Goal: Task Accomplishment & Management: Use online tool/utility

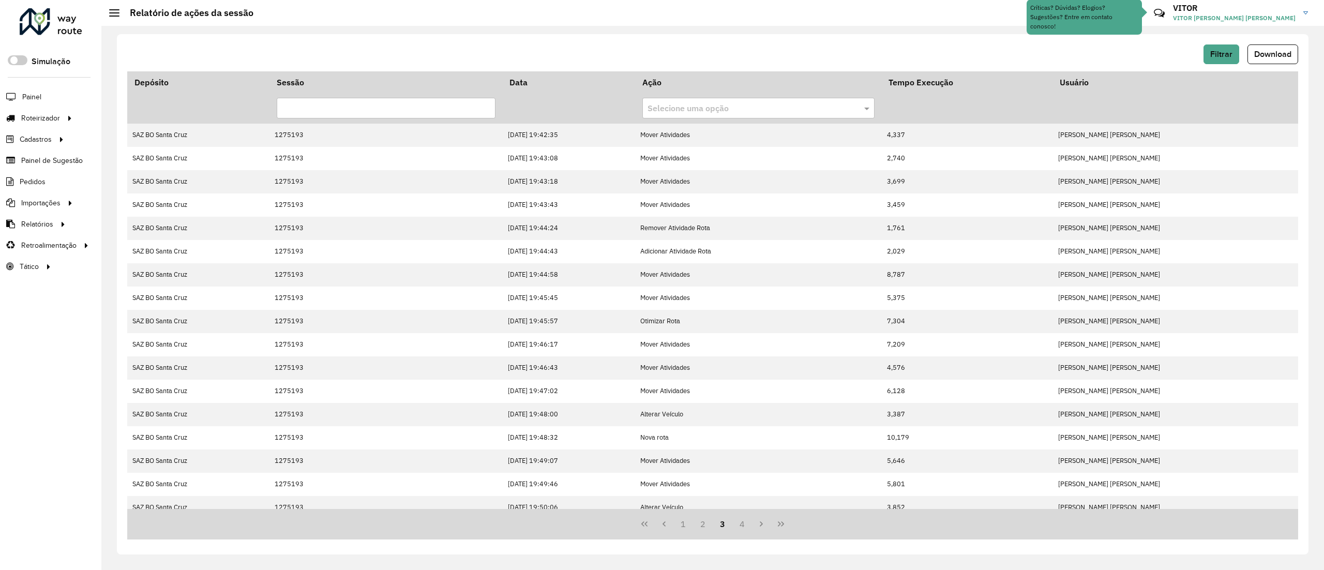
scroll to position [80, 0]
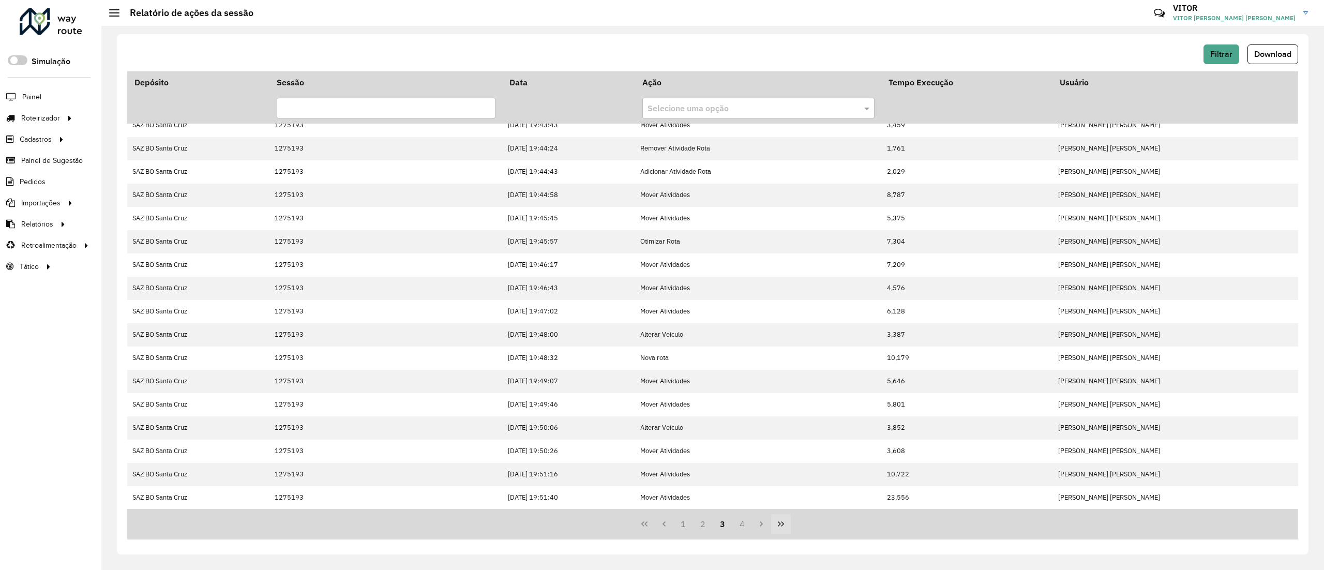
click at [780, 526] on icon "Last Page" at bounding box center [781, 524] width 8 height 8
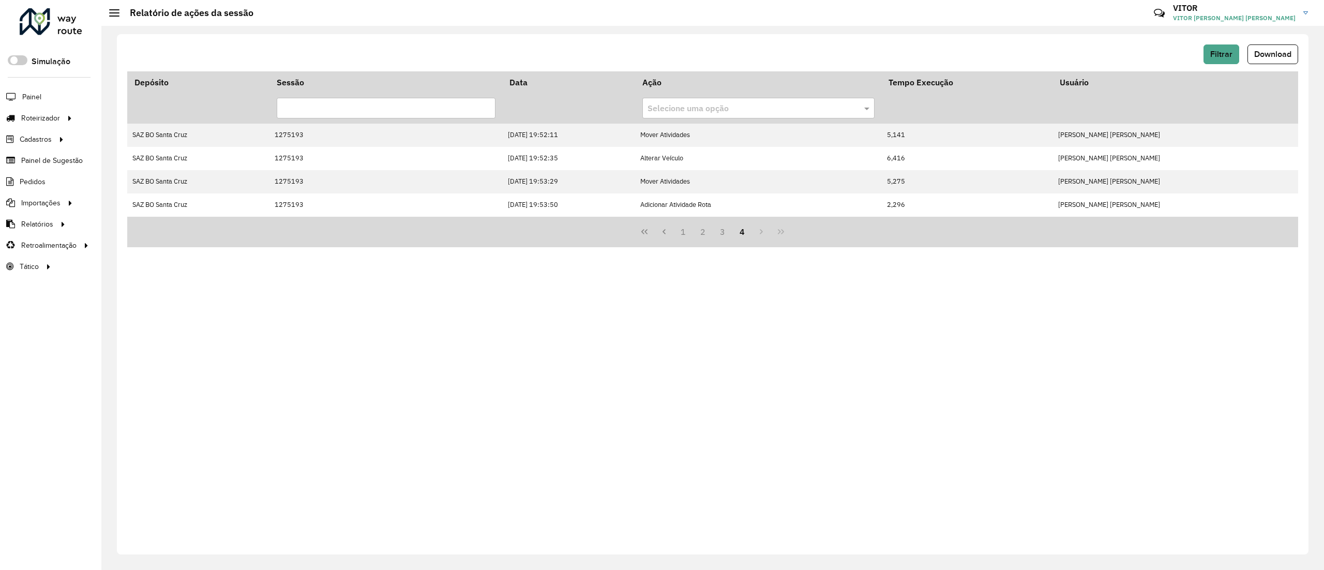
scroll to position [0, 0]
click at [1221, 59] on button "Filtrar" at bounding box center [1221, 54] width 36 height 20
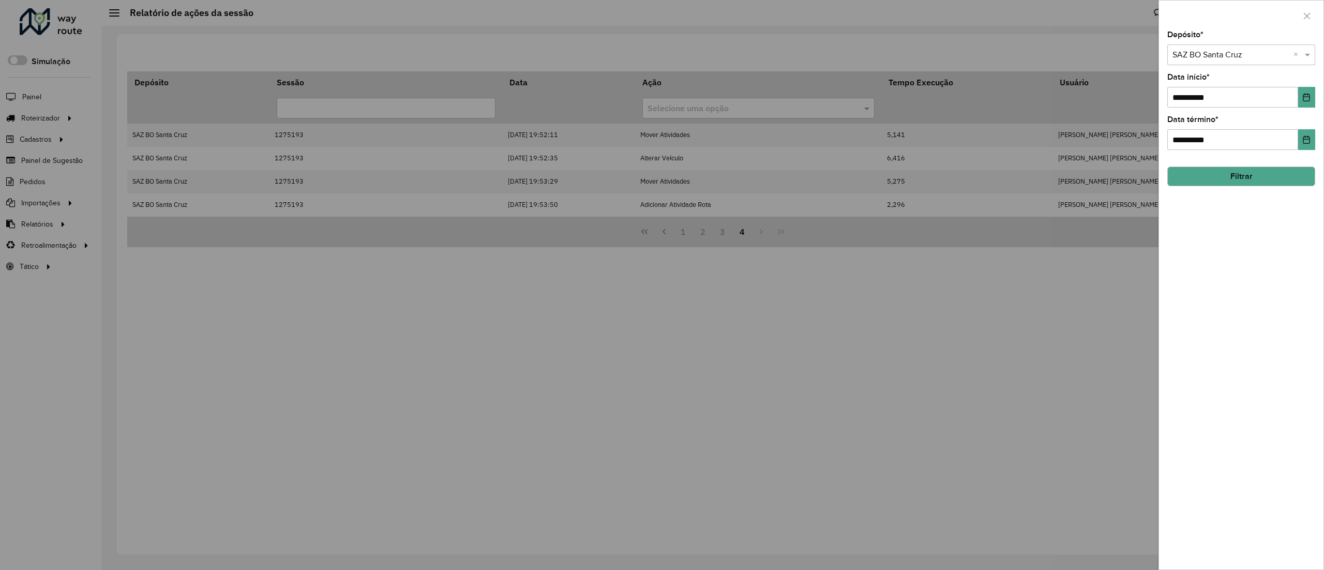
click at [1194, 183] on button "Filtrar" at bounding box center [1241, 176] width 148 height 20
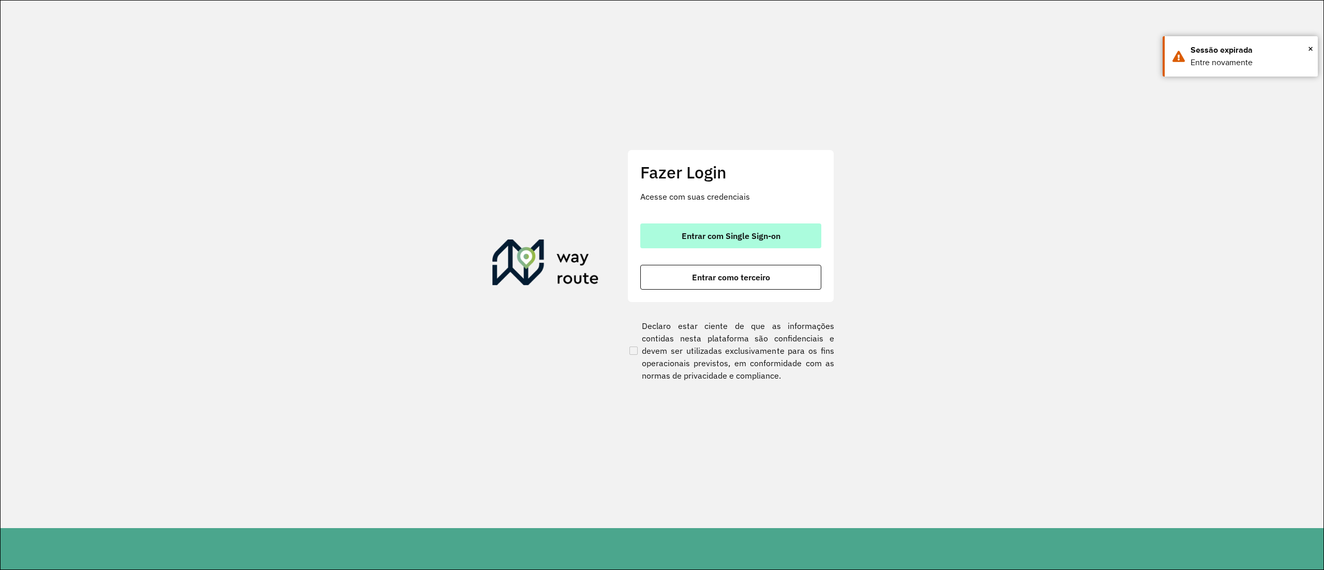
click at [782, 241] on button "Entrar com Single Sign-on" at bounding box center [730, 235] width 181 height 25
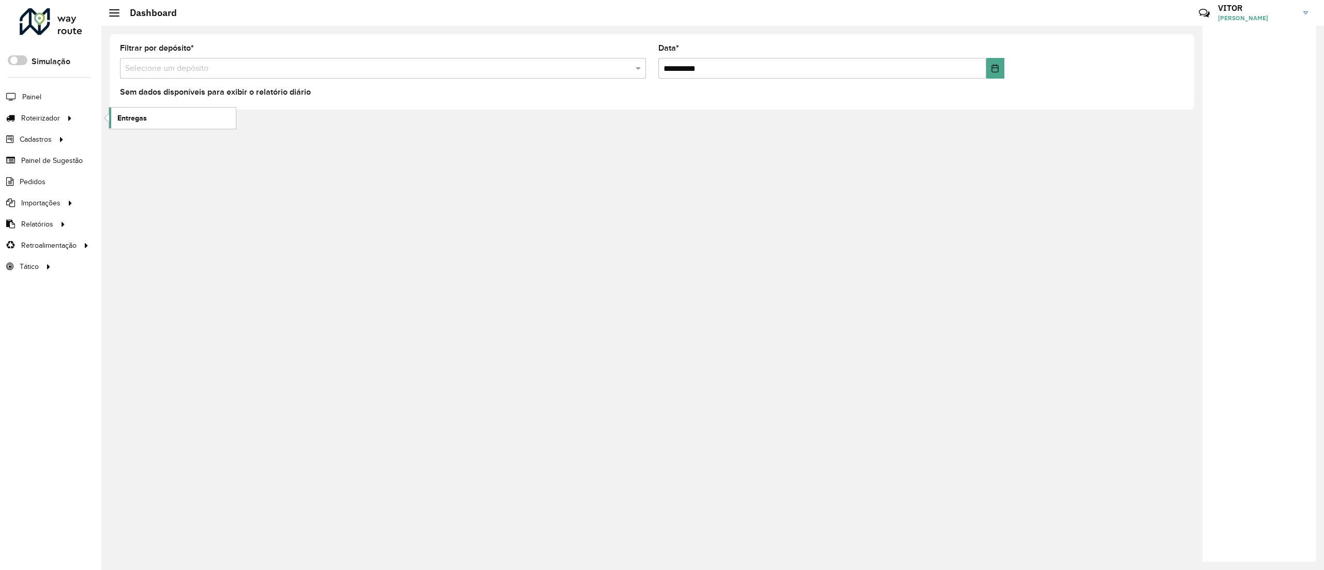
click at [128, 119] on span "Entregas" at bounding box center [131, 118] width 29 height 11
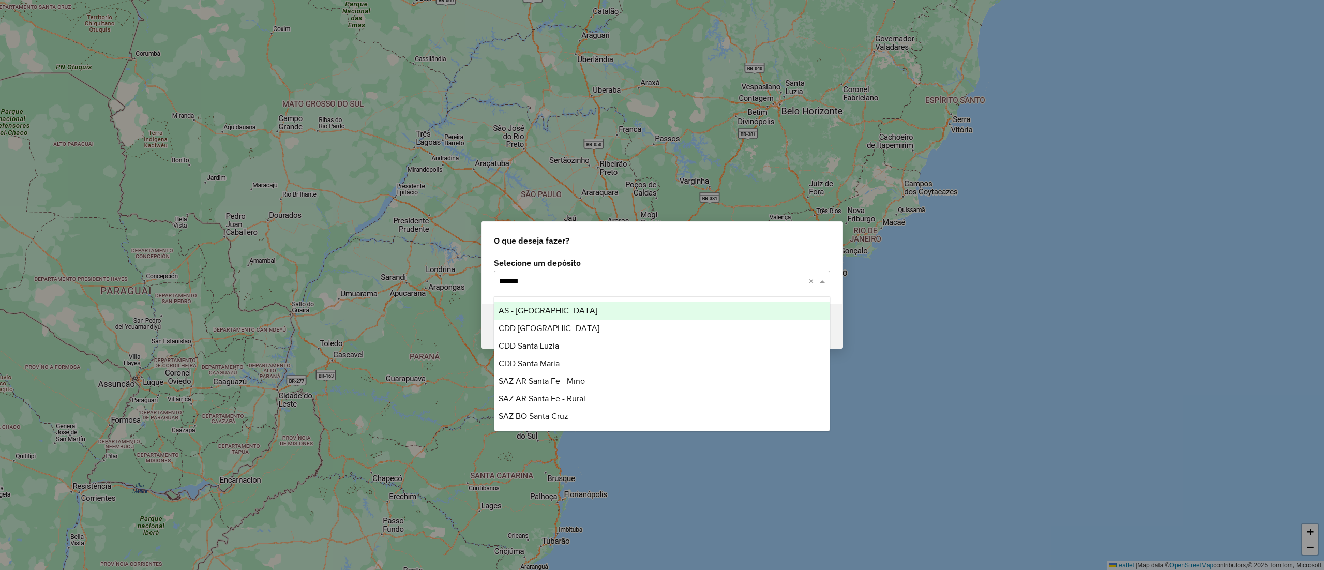
type input "*******"
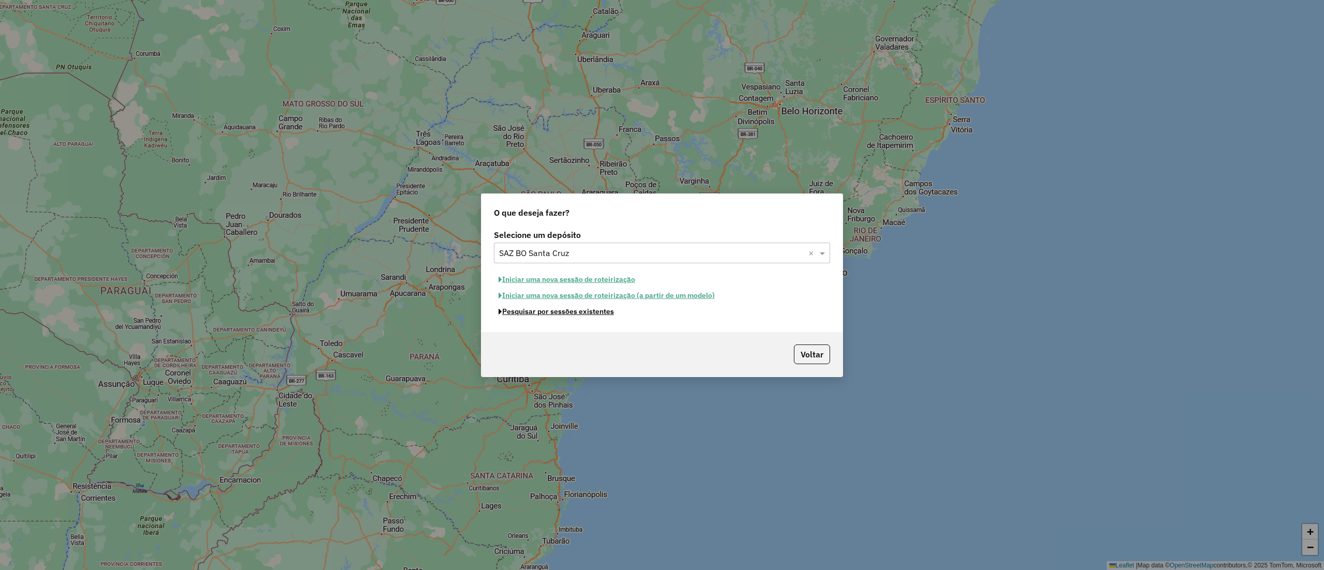
click at [574, 316] on button "Pesquisar por sessões existentes" at bounding box center [556, 311] width 125 height 16
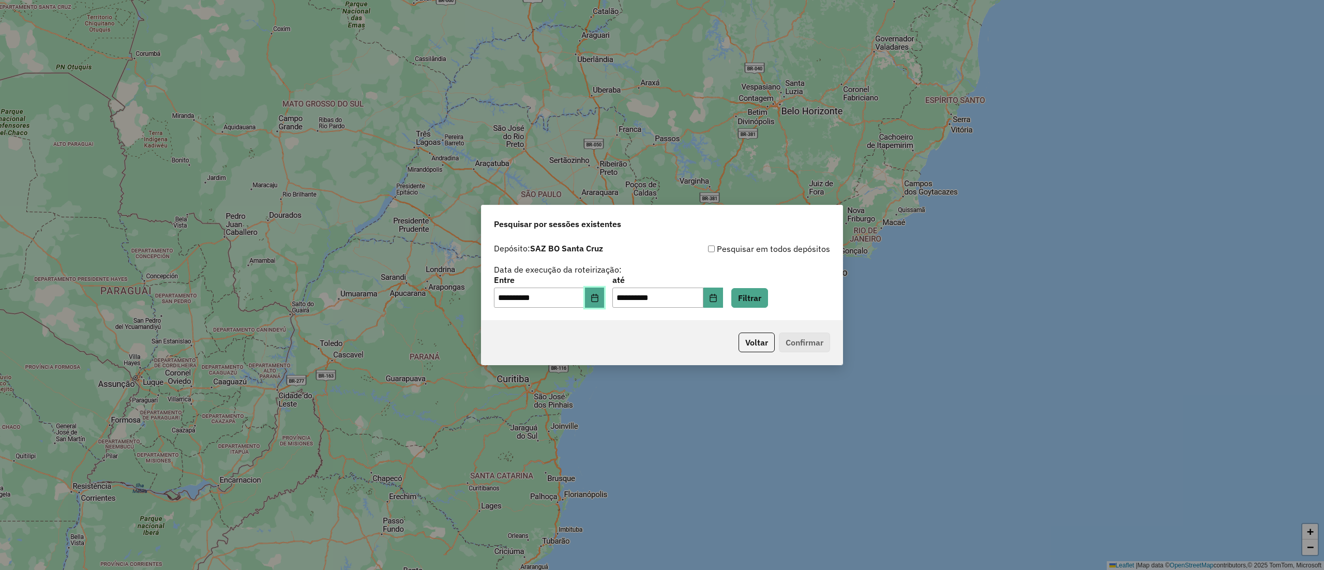
click at [604, 298] on button "Choose Date" at bounding box center [595, 297] width 20 height 21
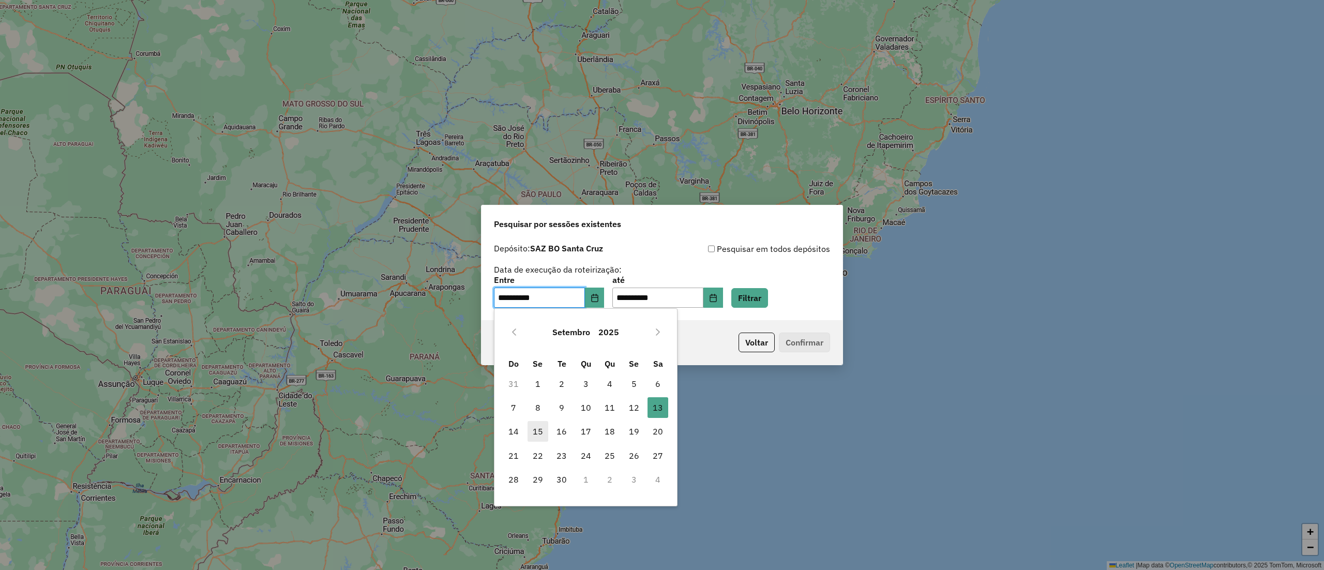
click at [528, 430] on span "15" at bounding box center [537, 431] width 21 height 21
type input "**********"
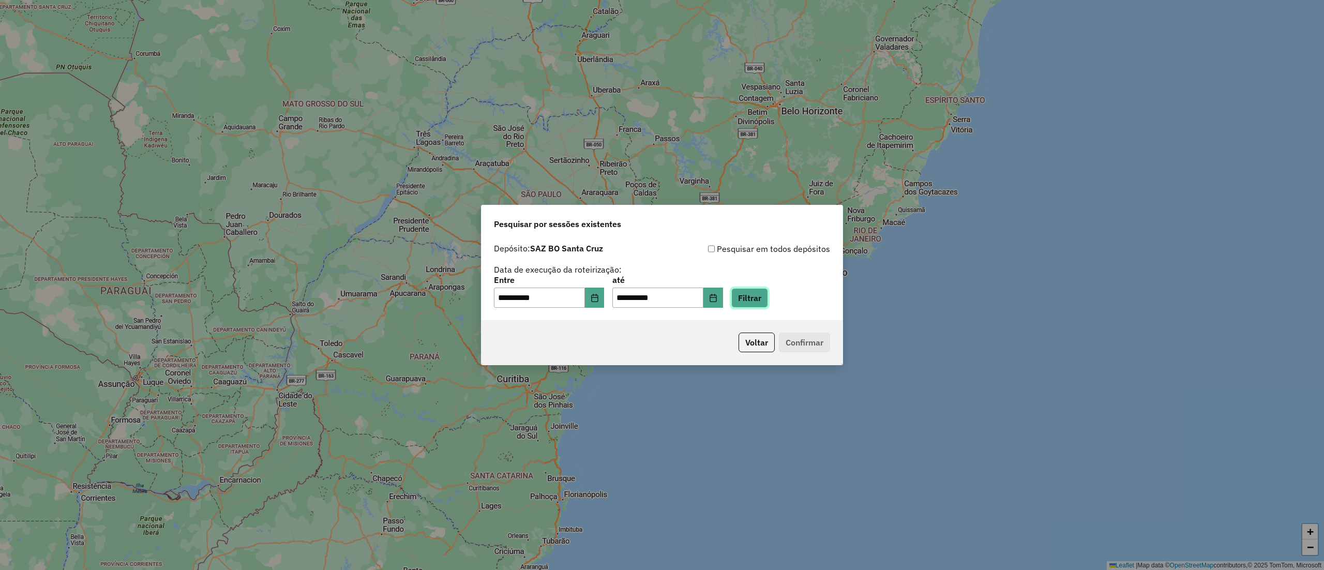
click at [768, 307] on button "Filtrar" at bounding box center [749, 298] width 37 height 20
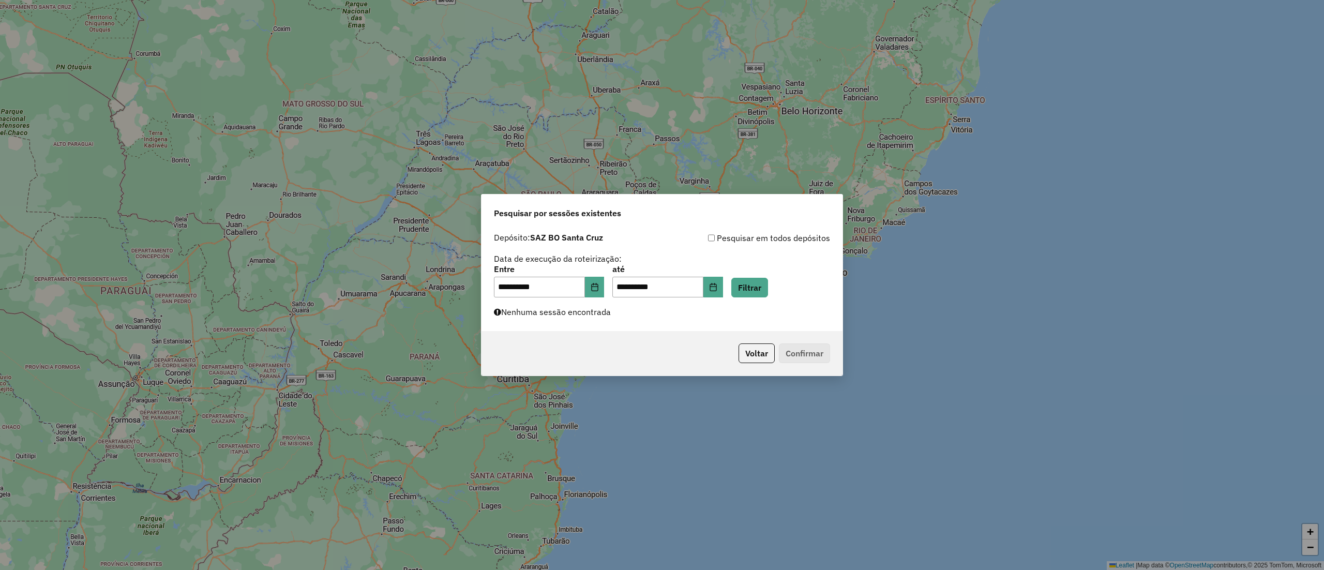
click at [712, 332] on div "Voltar Confirmar" at bounding box center [661, 353] width 361 height 44
click at [604, 287] on button "Choose Date" at bounding box center [595, 287] width 20 height 21
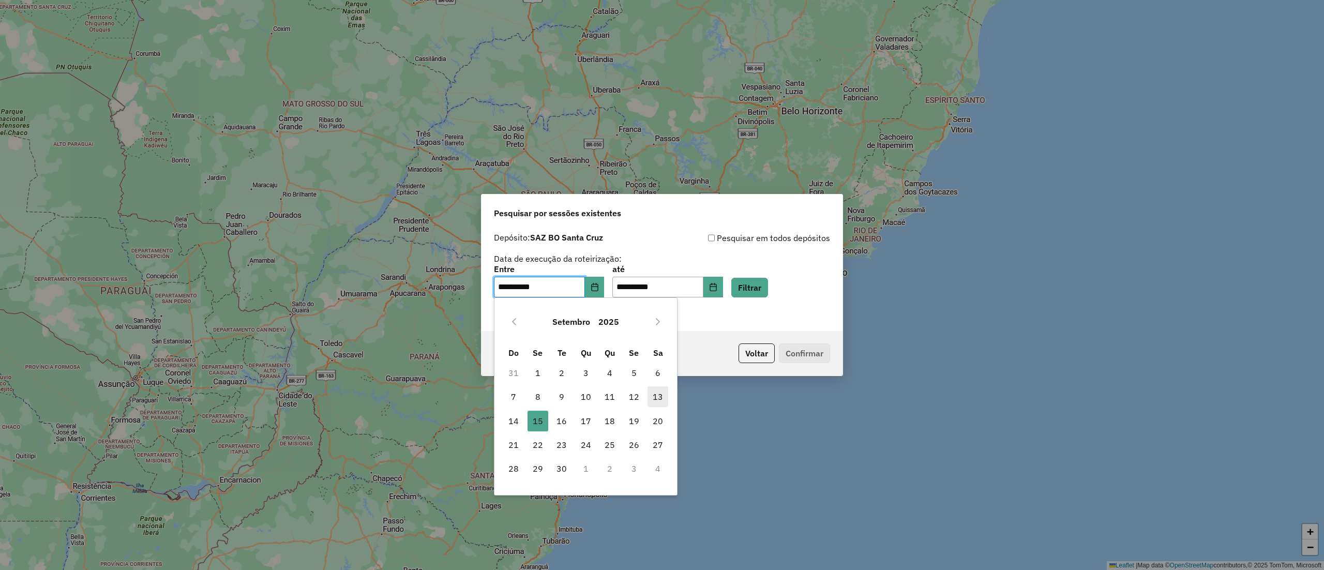
click at [650, 389] on span "13" at bounding box center [657, 396] width 21 height 21
type input "**********"
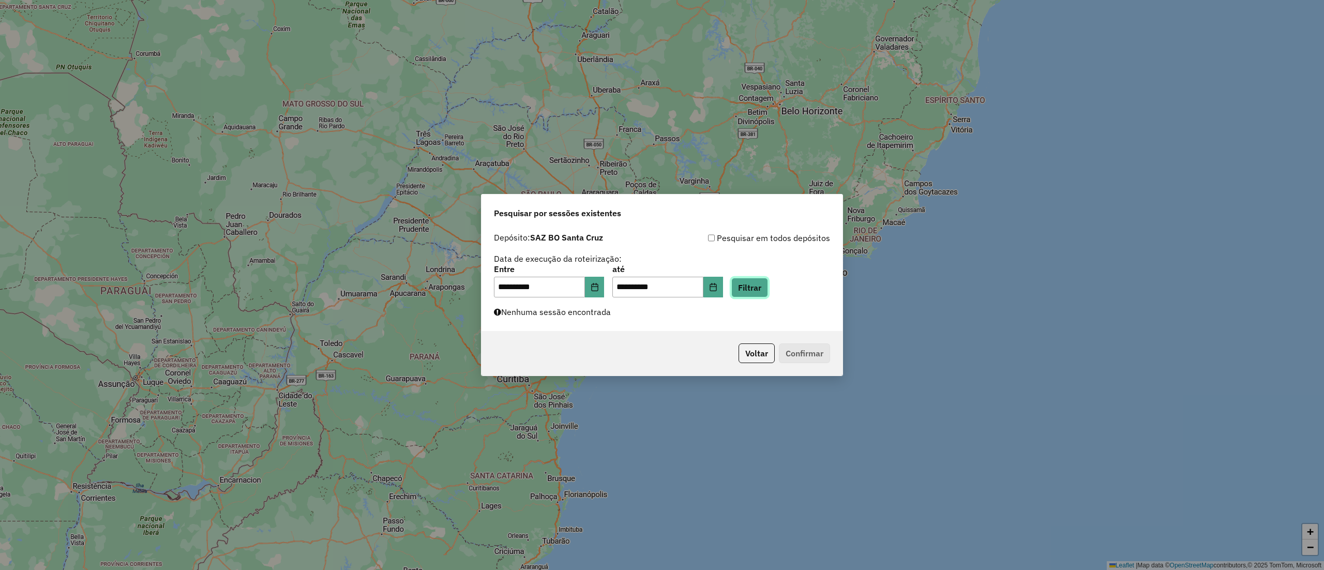
click at [768, 285] on button "Filtrar" at bounding box center [749, 288] width 37 height 20
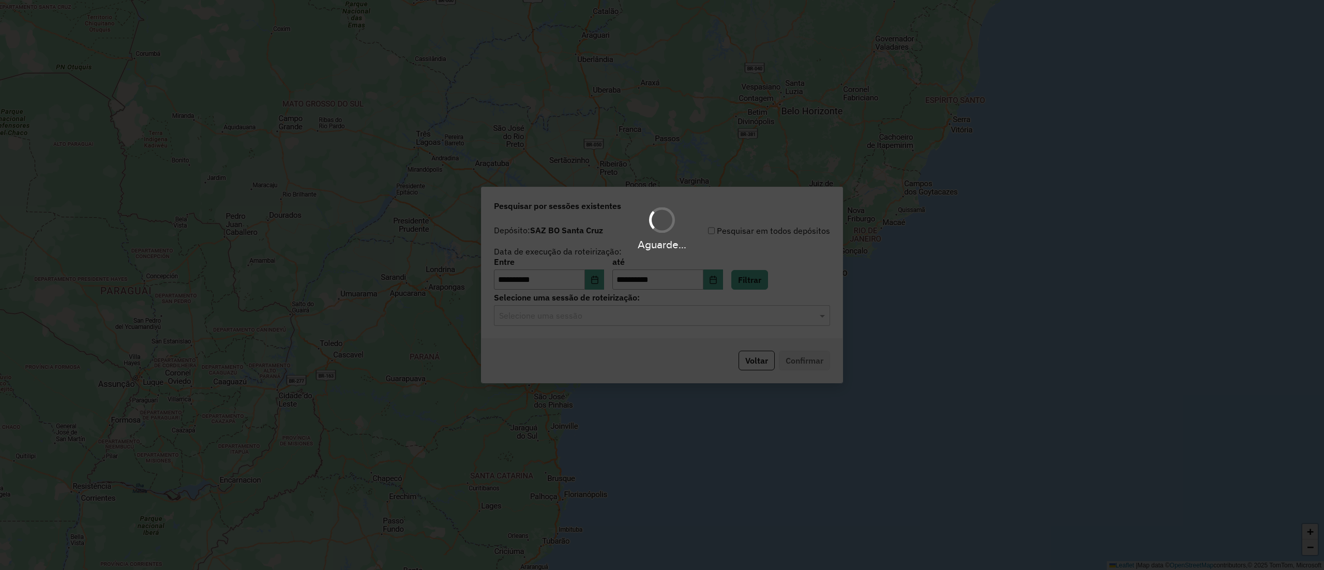
click at [686, 316] on input "text" at bounding box center [651, 316] width 305 height 12
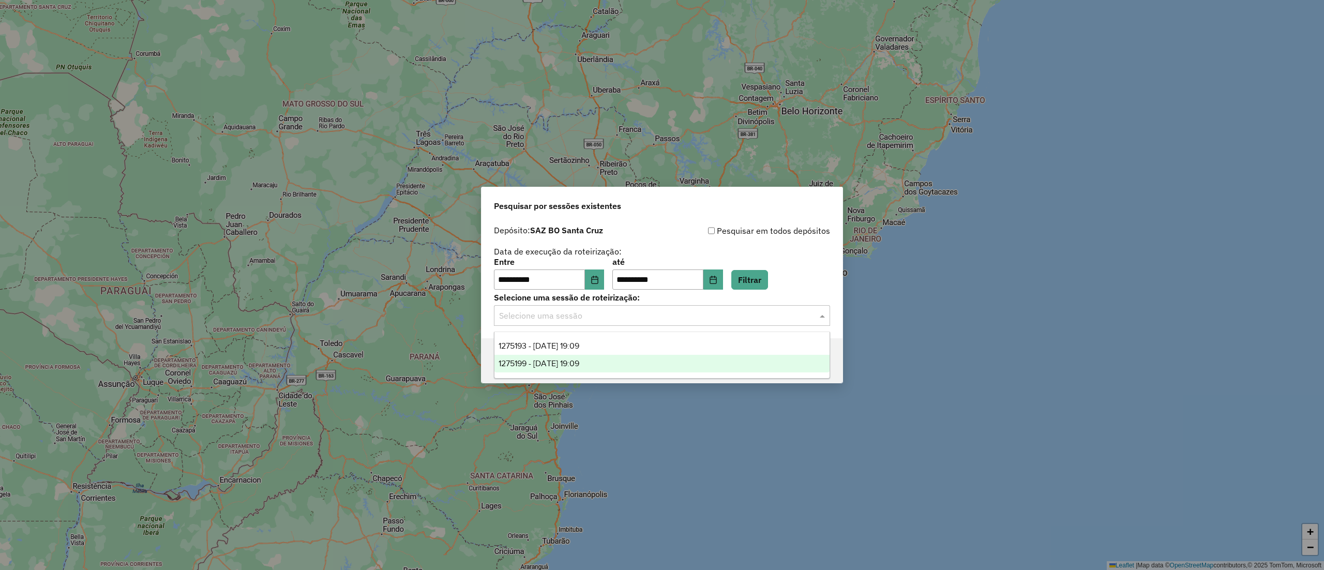
click at [638, 357] on div "1275199 - 13/09/2025 19:09" at bounding box center [661, 364] width 335 height 18
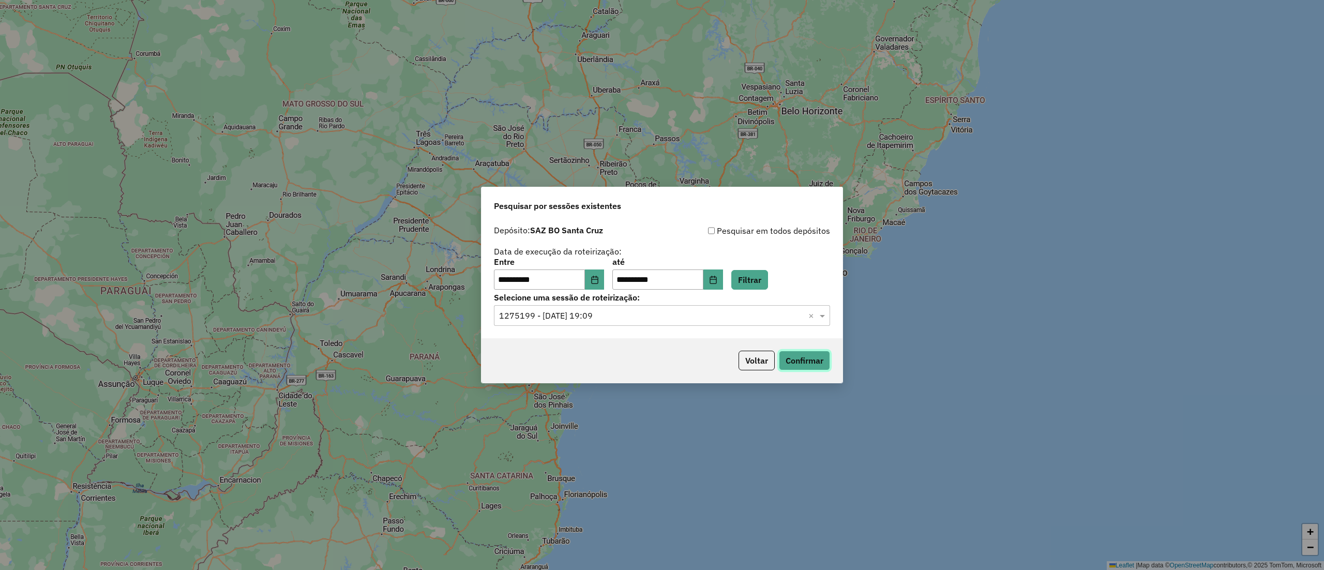
click at [808, 365] on button "Confirmar" at bounding box center [804, 361] width 51 height 20
click at [625, 310] on input "text" at bounding box center [651, 316] width 305 height 12
click at [613, 341] on div "1275193 - 13/09/2025 19:09" at bounding box center [661, 346] width 335 height 18
click at [813, 366] on button "Confirmar" at bounding box center [804, 361] width 51 height 20
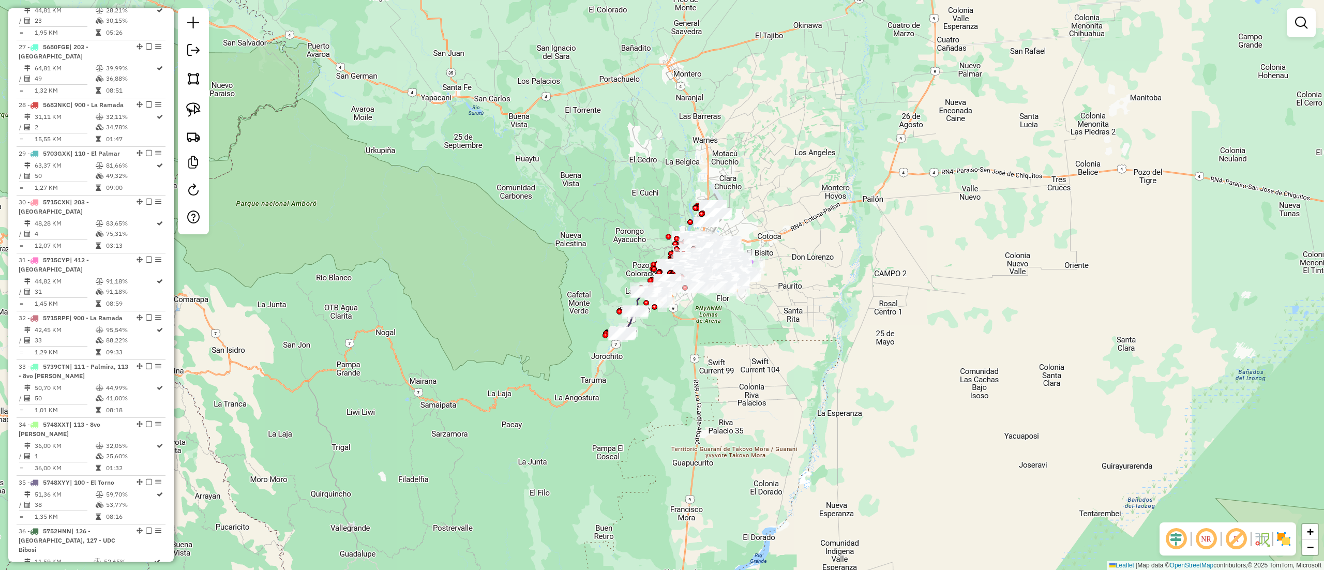
scroll to position [2193, 0]
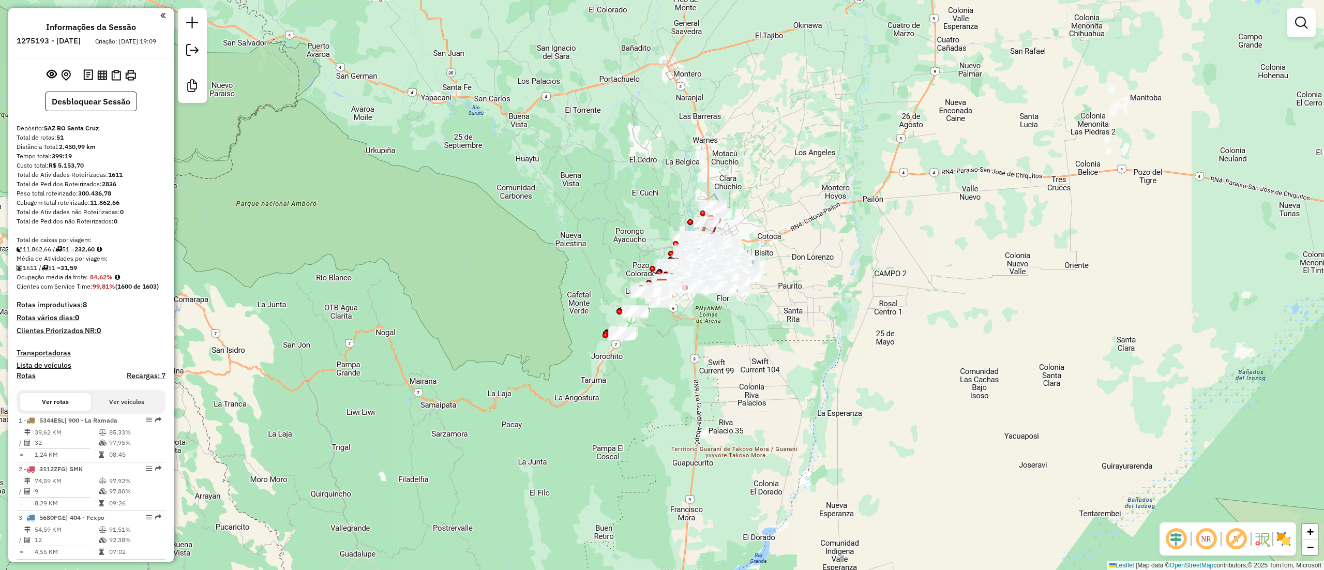
click at [102, 252] on icon at bounding box center [99, 249] width 5 height 6
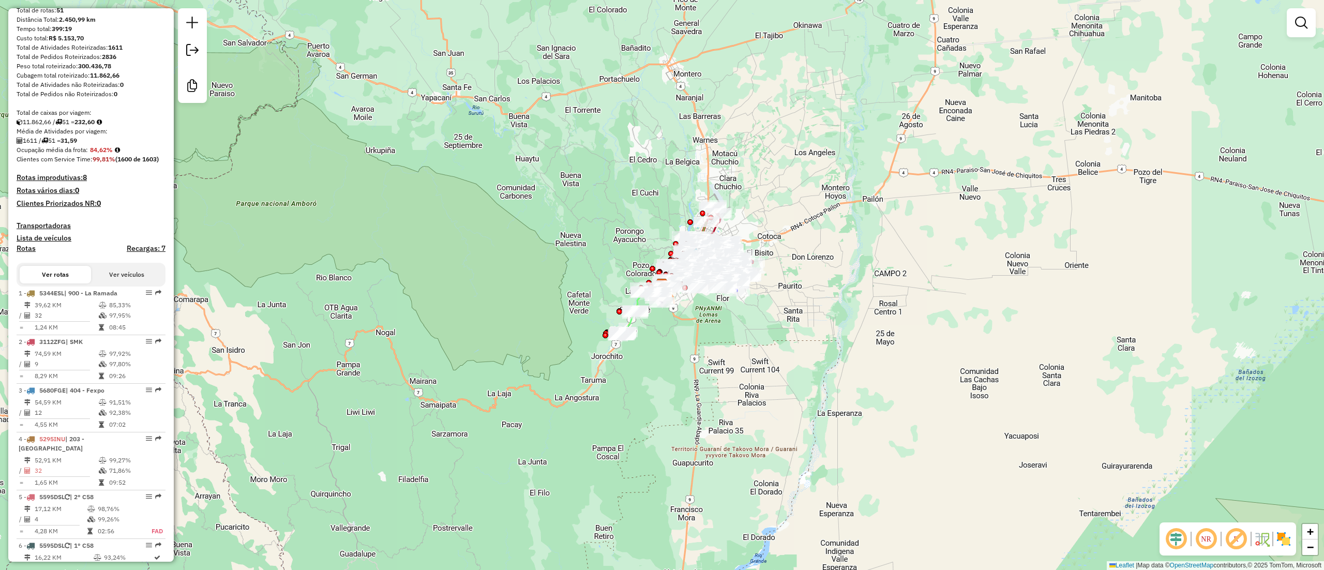
click at [102, 125] on icon at bounding box center [99, 122] width 5 height 6
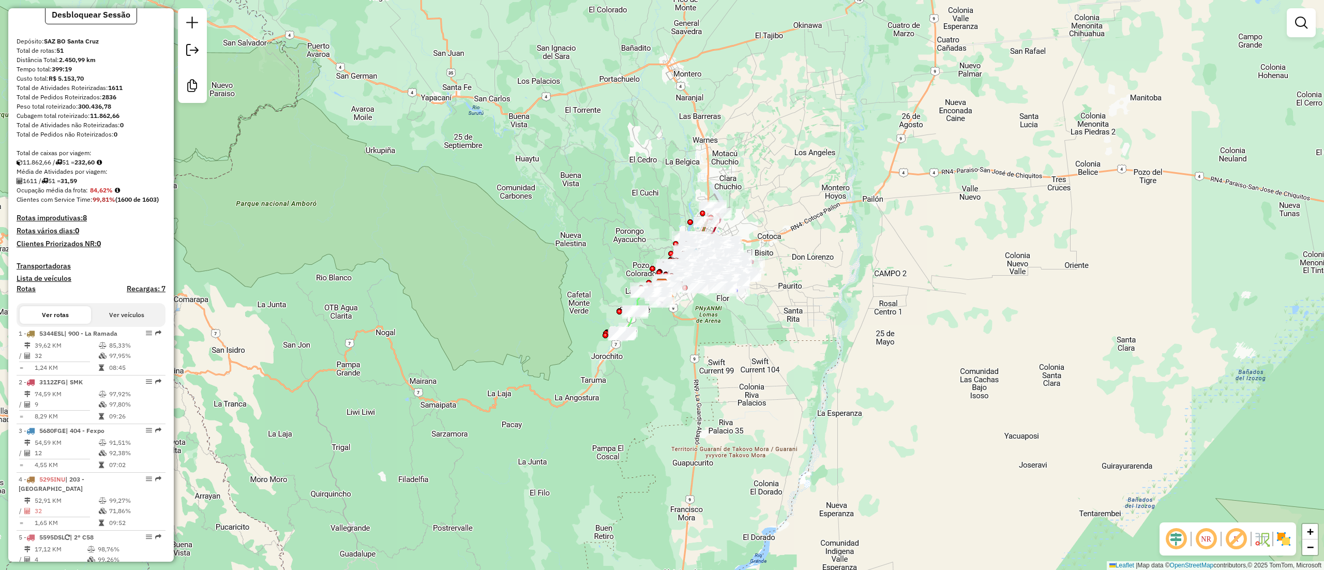
scroll to position [12, 0]
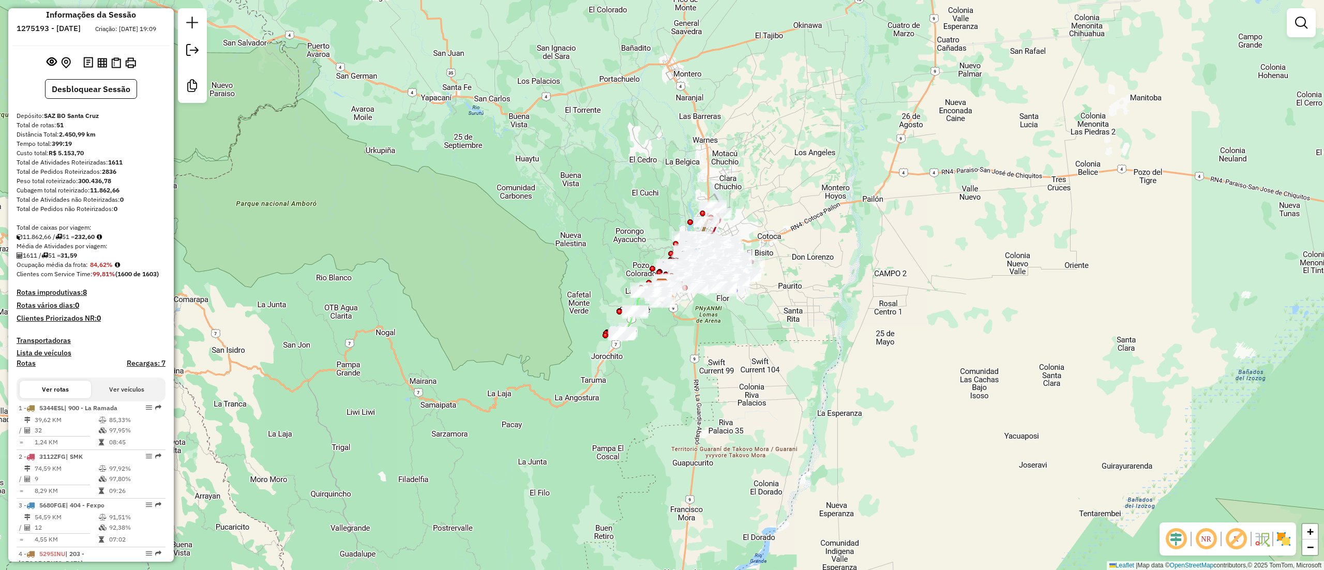
click at [102, 240] on icon at bounding box center [99, 237] width 5 height 6
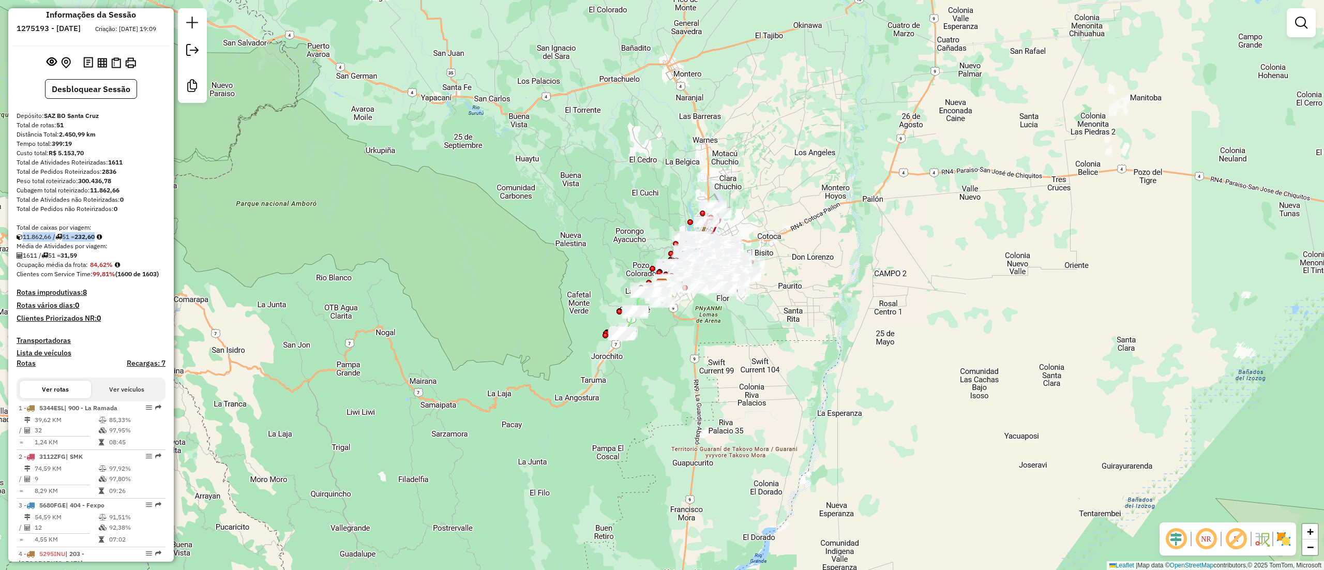
click at [102, 240] on icon at bounding box center [99, 237] width 5 height 6
click at [104, 241] on div "11.862,66 / 51 = 232,60" at bounding box center [91, 236] width 149 height 9
click at [111, 232] on div "Total de caixas por viagem:" at bounding box center [91, 227] width 149 height 9
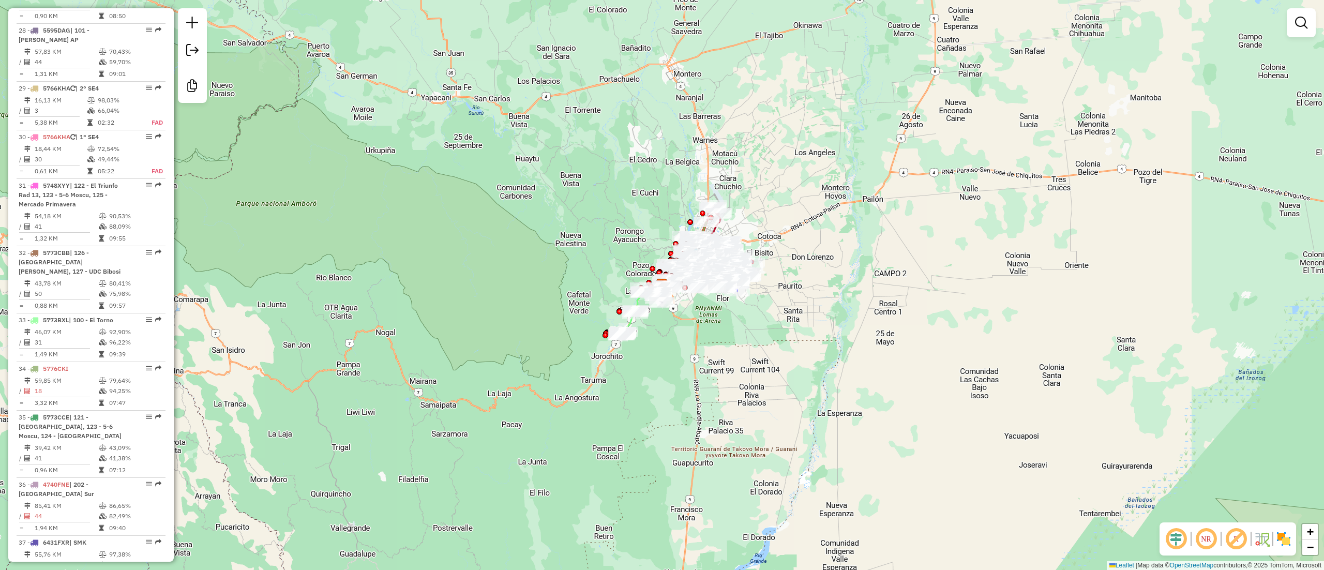
scroll to position [0, 0]
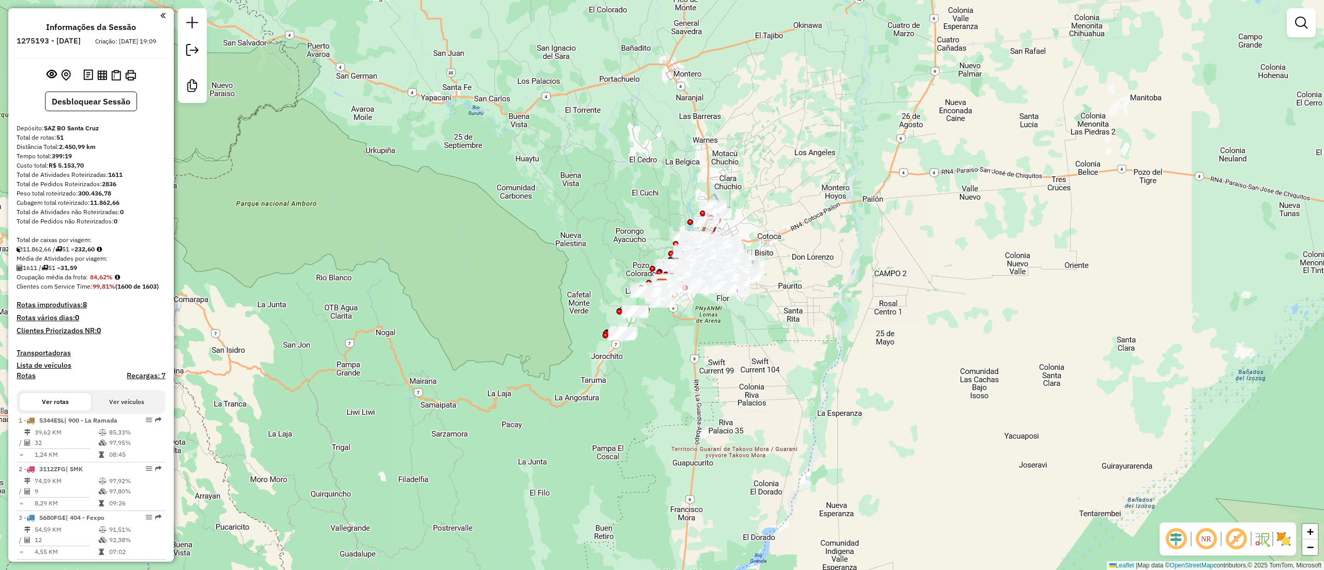
click at [118, 280] on em at bounding box center [117, 277] width 5 height 6
click at [75, 263] on div "Média de Atividades por viagem:" at bounding box center [91, 258] width 149 height 9
